Goal: Navigation & Orientation: Go to known website

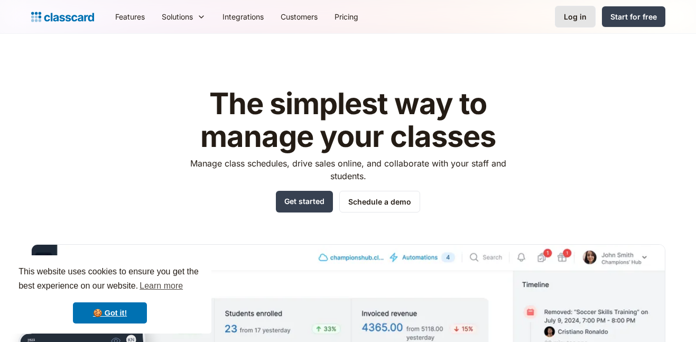
click at [580, 15] on div "Log in" at bounding box center [575, 16] width 23 height 11
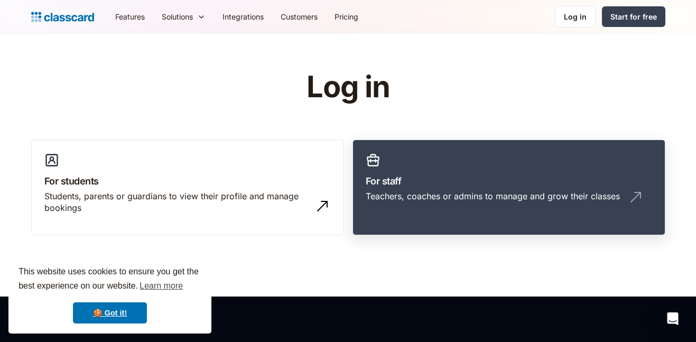
click at [395, 185] on h3 "For staff" at bounding box center [509, 181] width 287 height 14
